Goal: Transaction & Acquisition: Purchase product/service

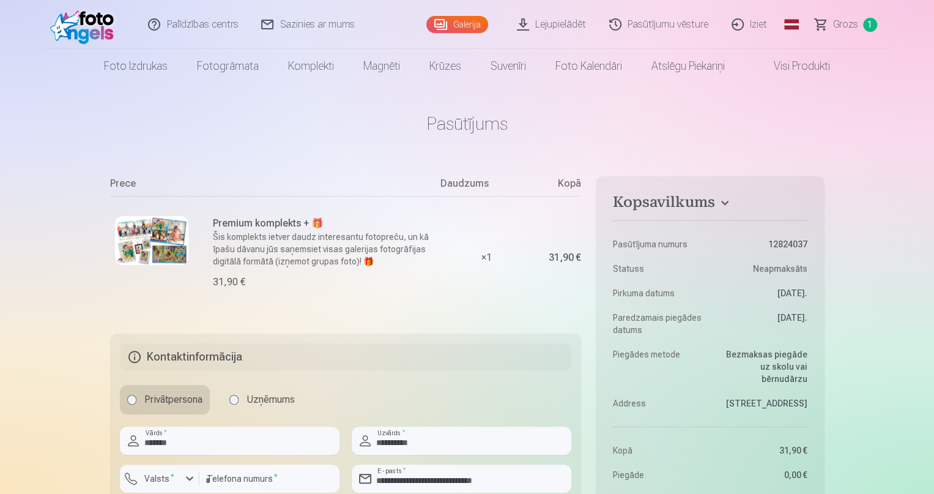
click at [677, 17] on link "Pasūtījumu vēsture" at bounding box center [659, 24] width 122 height 49
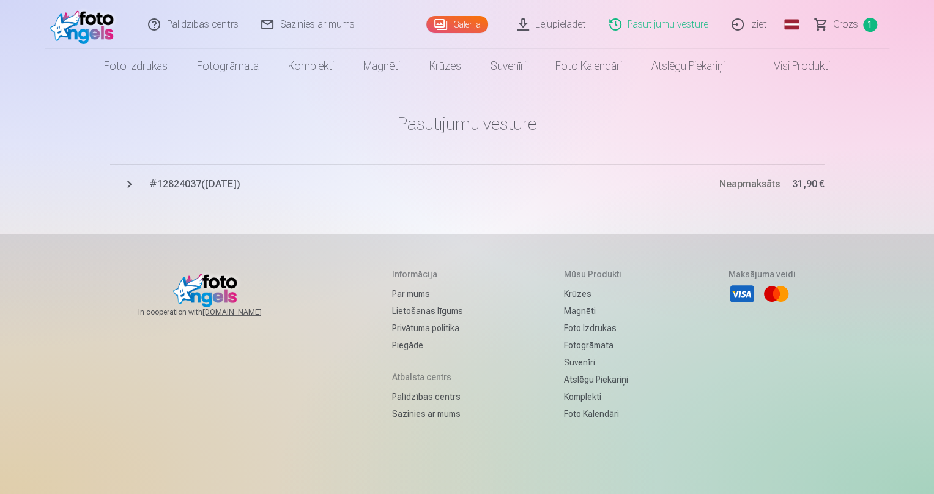
click at [215, 177] on span "# 12824037 ( [DATE] )" at bounding box center [434, 184] width 570 height 15
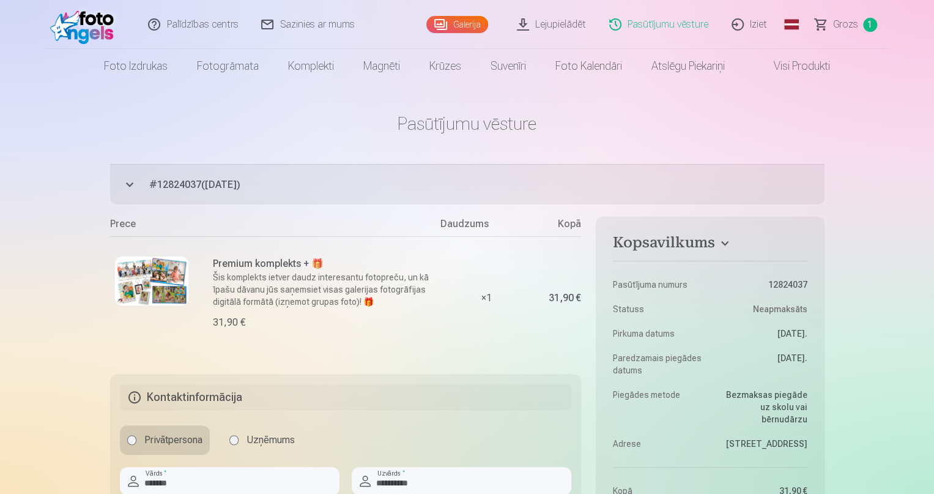
click at [802, 70] on link "Visi produkti" at bounding box center [792, 66] width 105 height 34
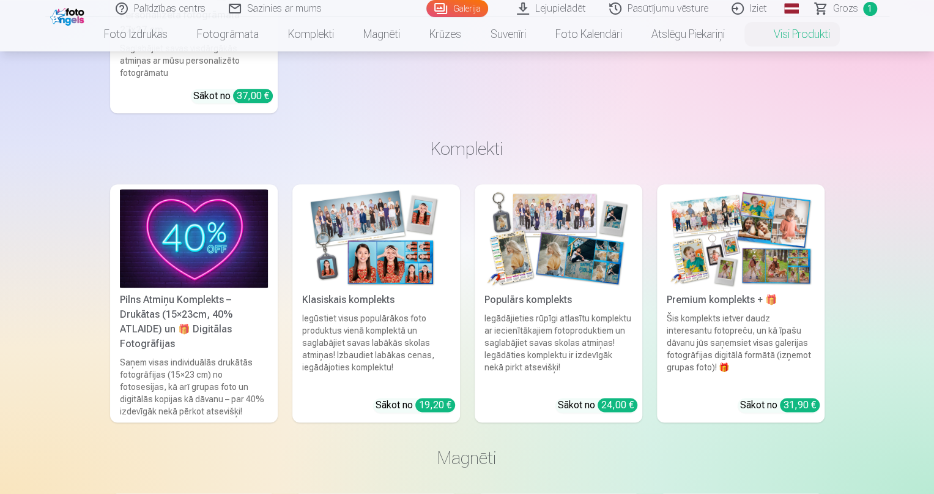
scroll to position [820, 0]
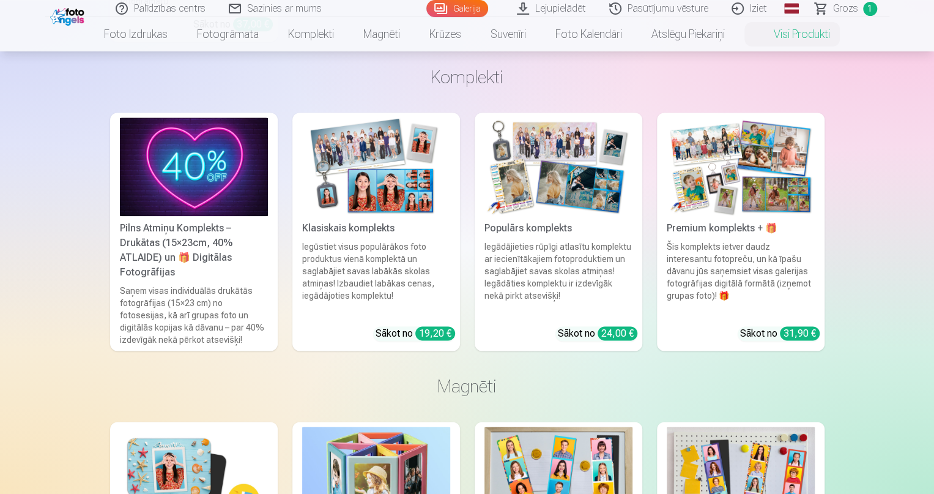
click at [746, 147] on img at bounding box center [741, 166] width 148 height 98
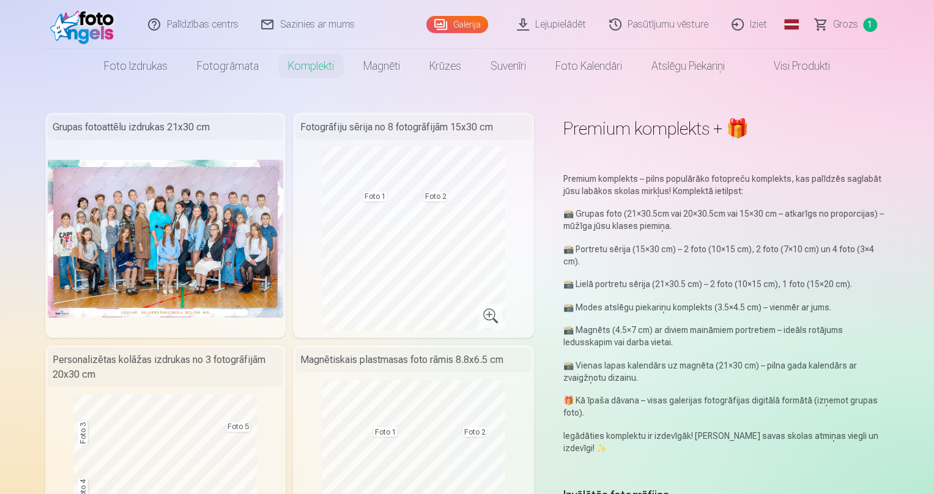
click at [858, 17] on link "Grozs 1" at bounding box center [847, 24] width 86 height 49
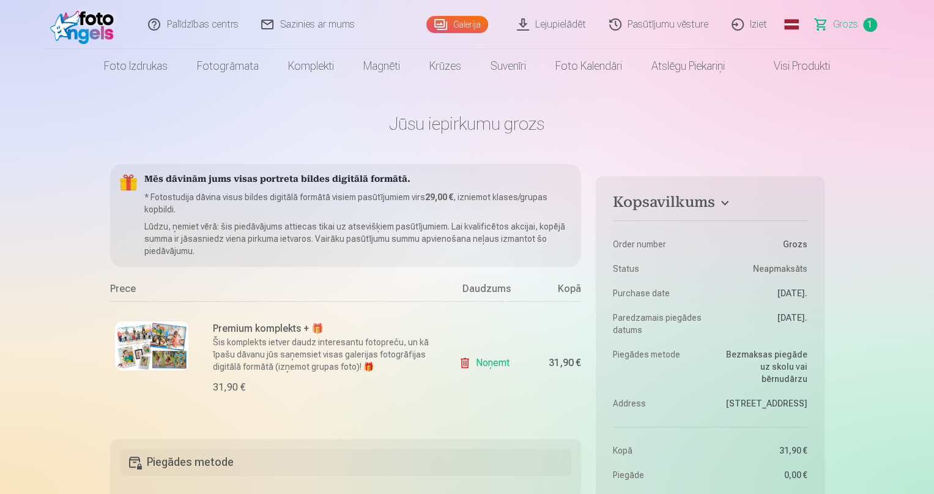
click at [414, 199] on p "* Fotostudija dāvina visus bildes digitālā formātā visiem pasūtījumiem virs 29,…" at bounding box center [358, 203] width 428 height 24
click at [864, 20] on span "1" at bounding box center [870, 25] width 14 height 14
